Goal: Task Accomplishment & Management: Manage account settings

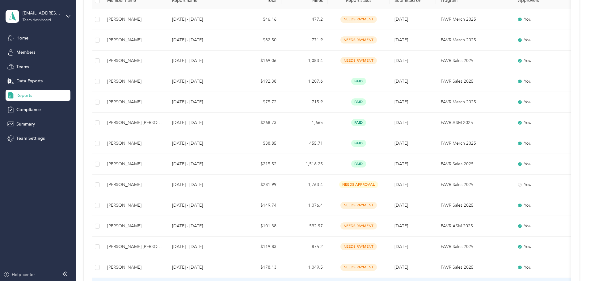
scroll to position [124, 0]
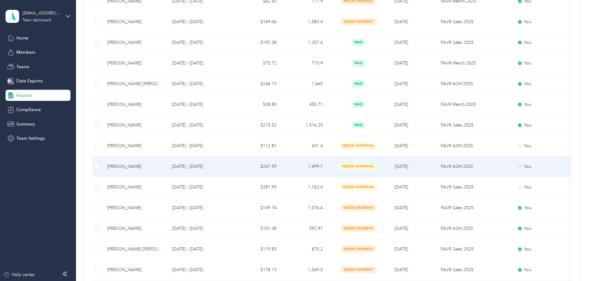
scroll to position [185, 0]
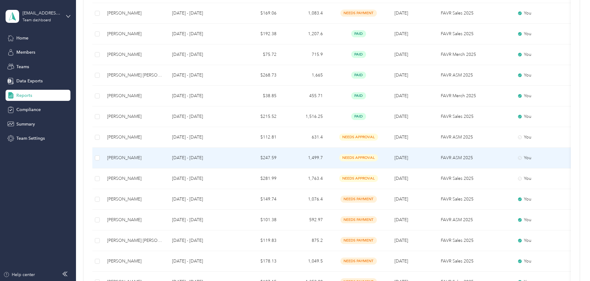
click at [162, 155] on div "[PERSON_NAME]" at bounding box center [134, 158] width 55 height 7
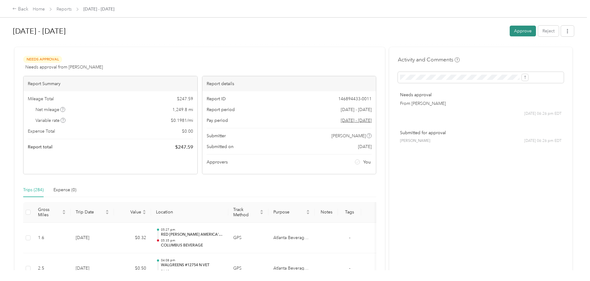
click at [509, 34] on button "Approve" at bounding box center [522, 31] width 26 height 11
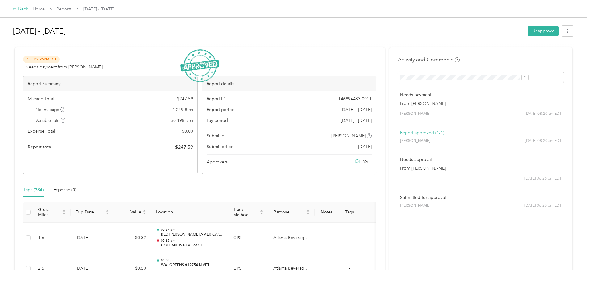
click at [28, 9] on div "Back" at bounding box center [20, 9] width 16 height 7
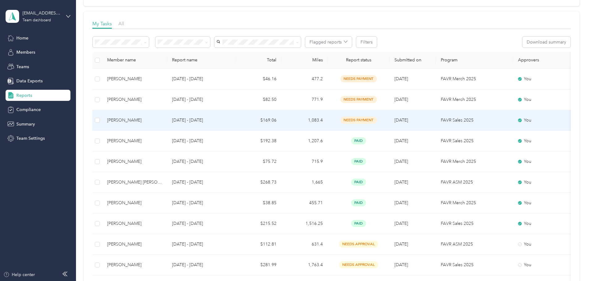
scroll to position [124, 0]
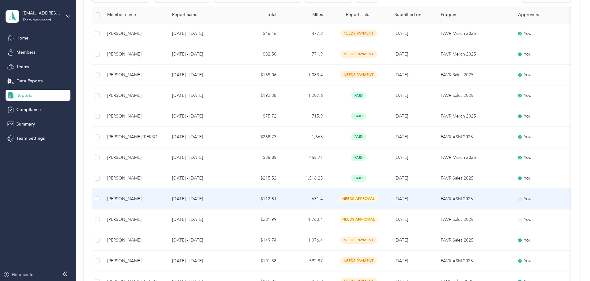
click at [162, 196] on div "[PERSON_NAME]" at bounding box center [134, 199] width 55 height 7
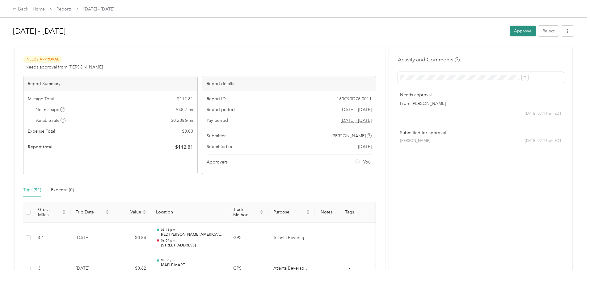
click at [509, 33] on button "Approve" at bounding box center [522, 31] width 26 height 11
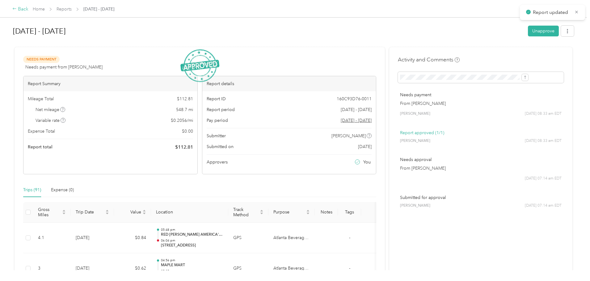
click at [28, 8] on div "Back" at bounding box center [20, 9] width 16 height 7
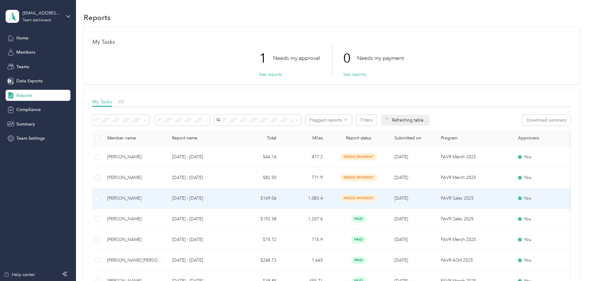
scroll to position [154, 0]
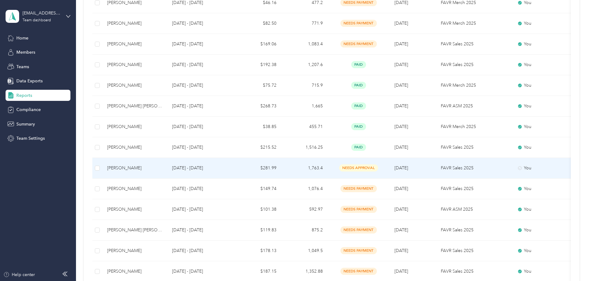
click at [328, 165] on td "1,763.4" at bounding box center [304, 168] width 46 height 21
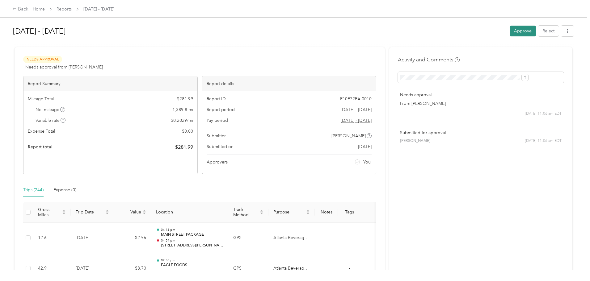
click at [509, 33] on button "Approve" at bounding box center [522, 31] width 26 height 11
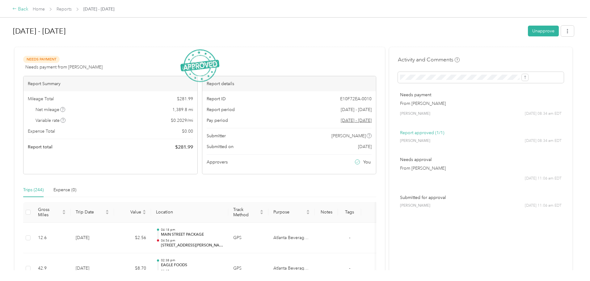
click at [28, 9] on div "Back" at bounding box center [20, 9] width 16 height 7
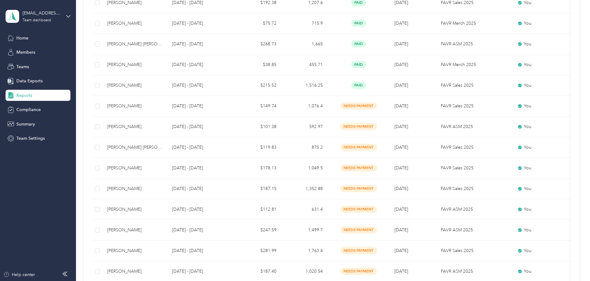
scroll to position [216, 0]
